Goal: Information Seeking & Learning: Learn about a topic

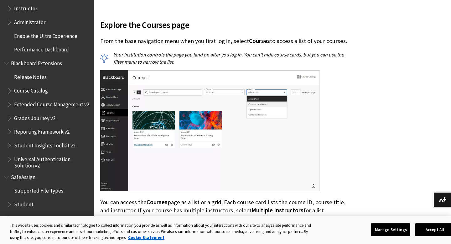
scroll to position [193, 0]
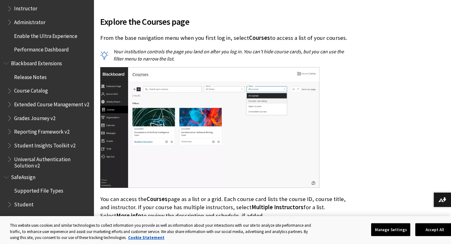
click at [26, 205] on span "Student" at bounding box center [23, 203] width 19 height 8
click at [27, 189] on span "Supported File Types" at bounding box center [38, 189] width 49 height 8
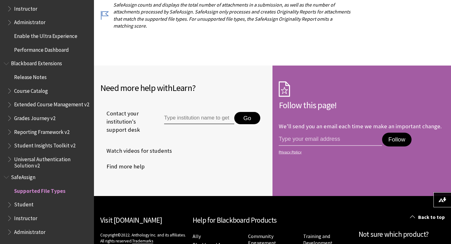
scroll to position [303, 0]
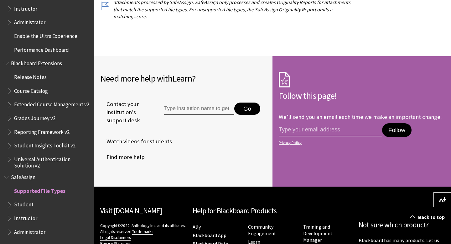
click at [140, 158] on span "Find more help" at bounding box center [122, 156] width 44 height 9
